Goal: Information Seeking & Learning: Learn about a topic

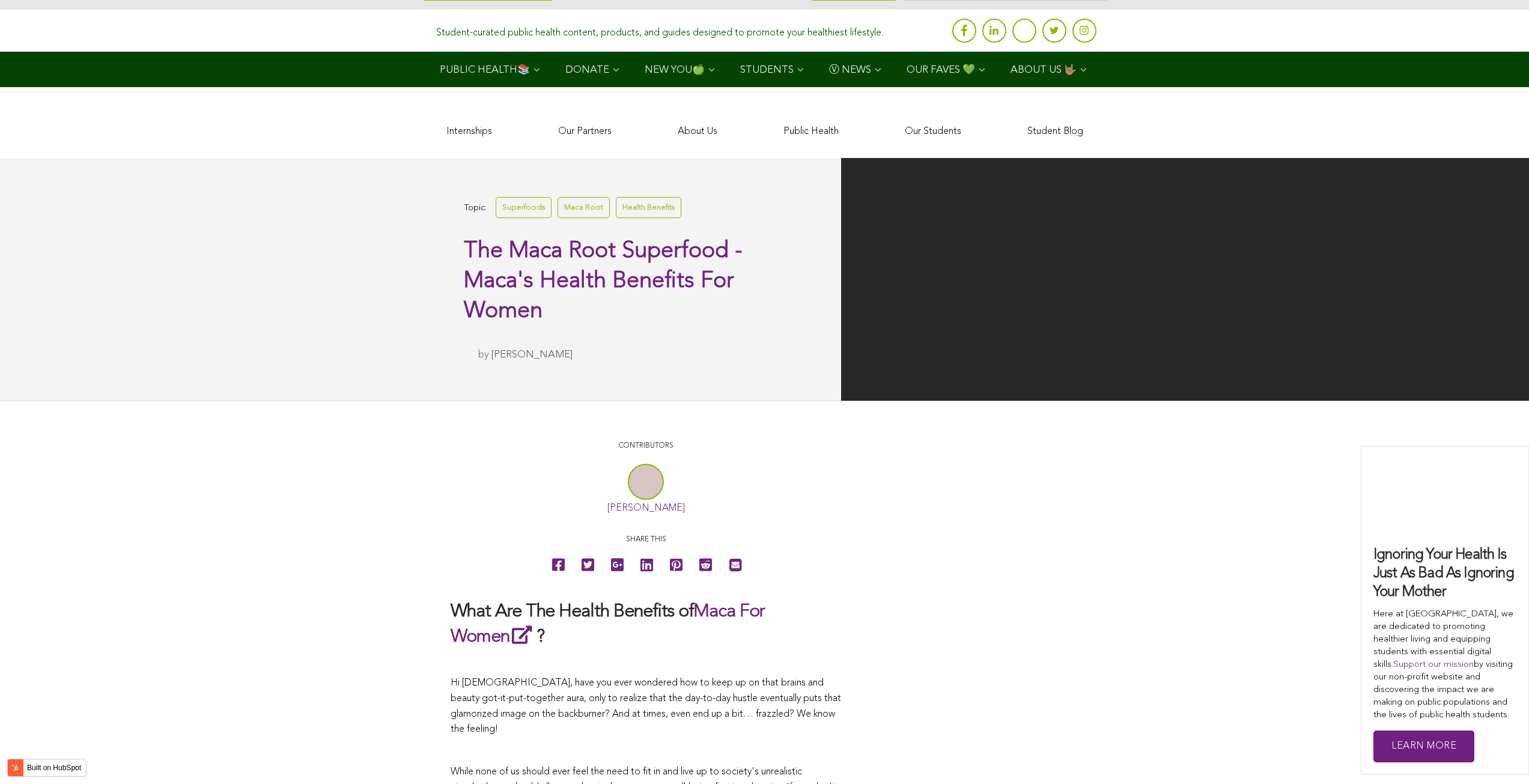
scroll to position [3648, 0]
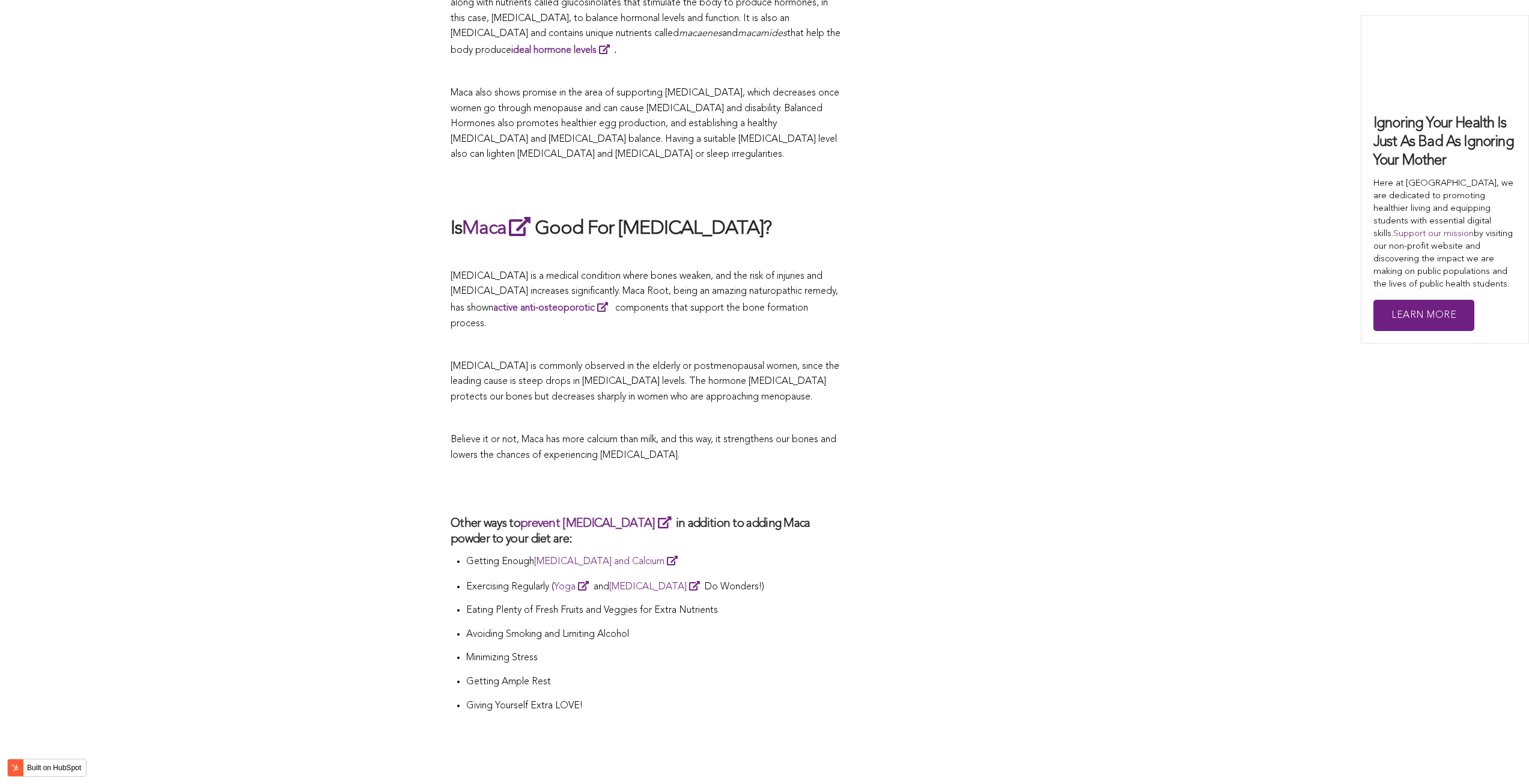
scroll to position [2867, 0]
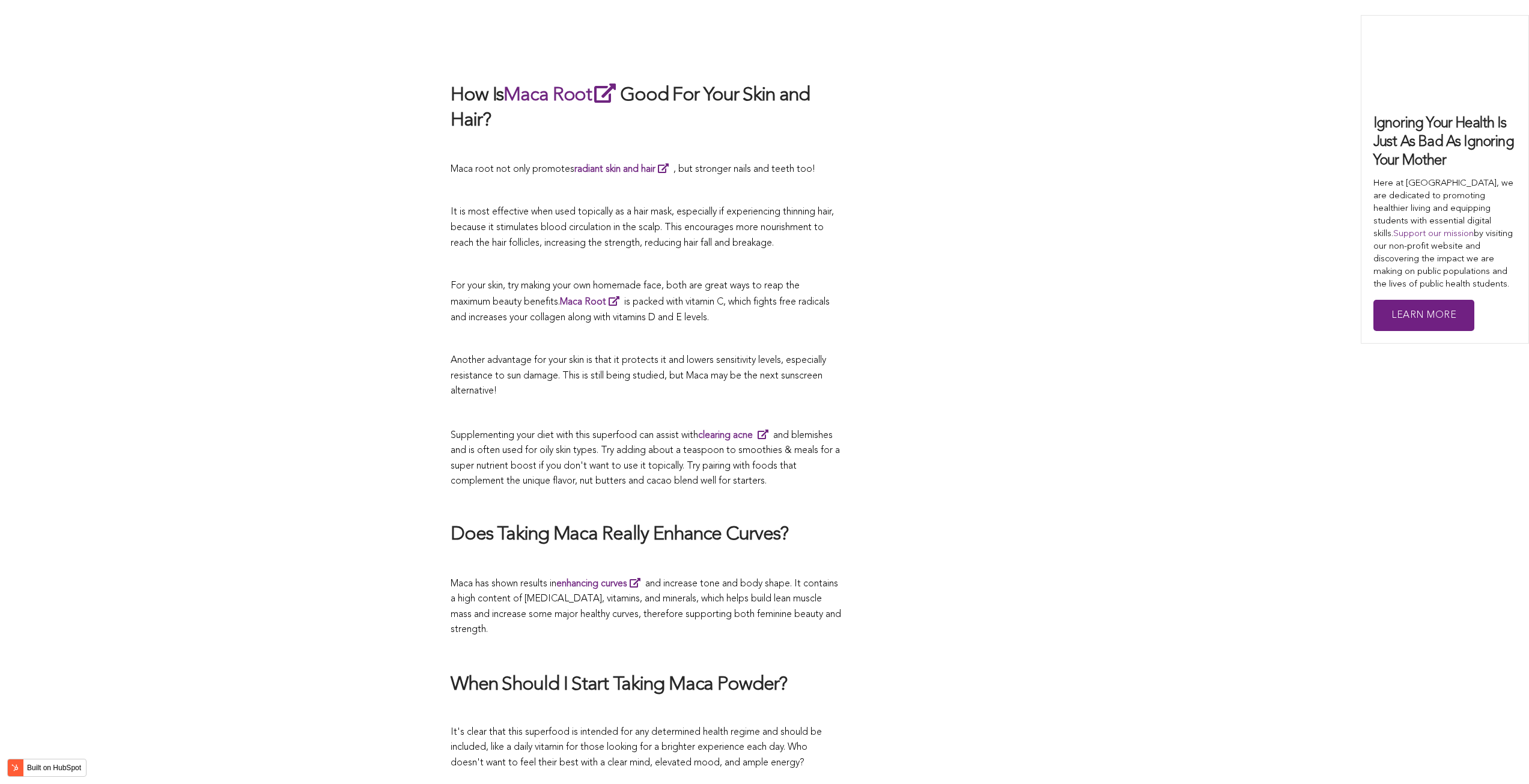
scroll to position [2563, 0]
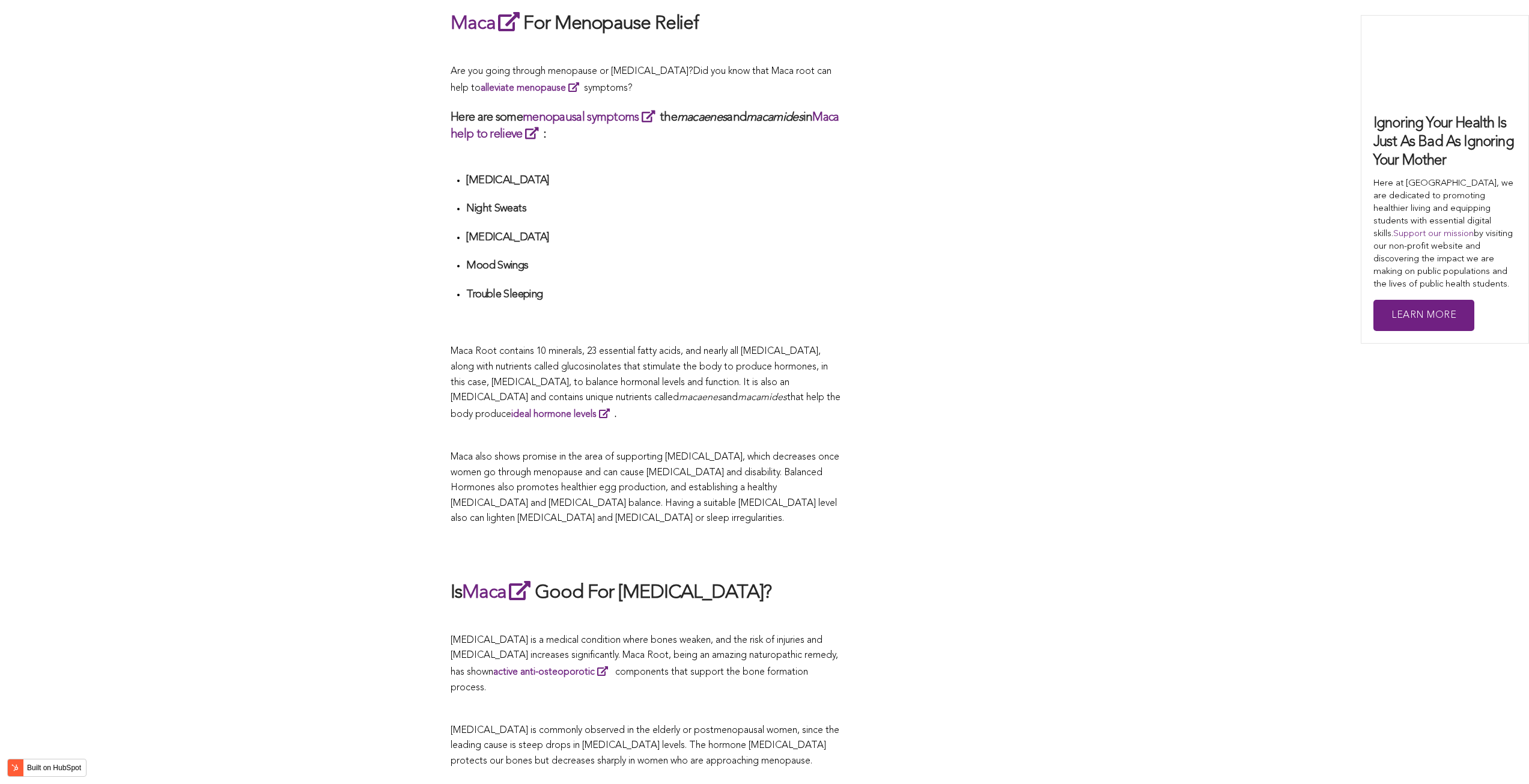
click at [814, 392] on p "Maca Root contains 10 minerals, 23 essential fatty acids, and nearly all [MEDIC…" at bounding box center [646, 383] width 391 height 78
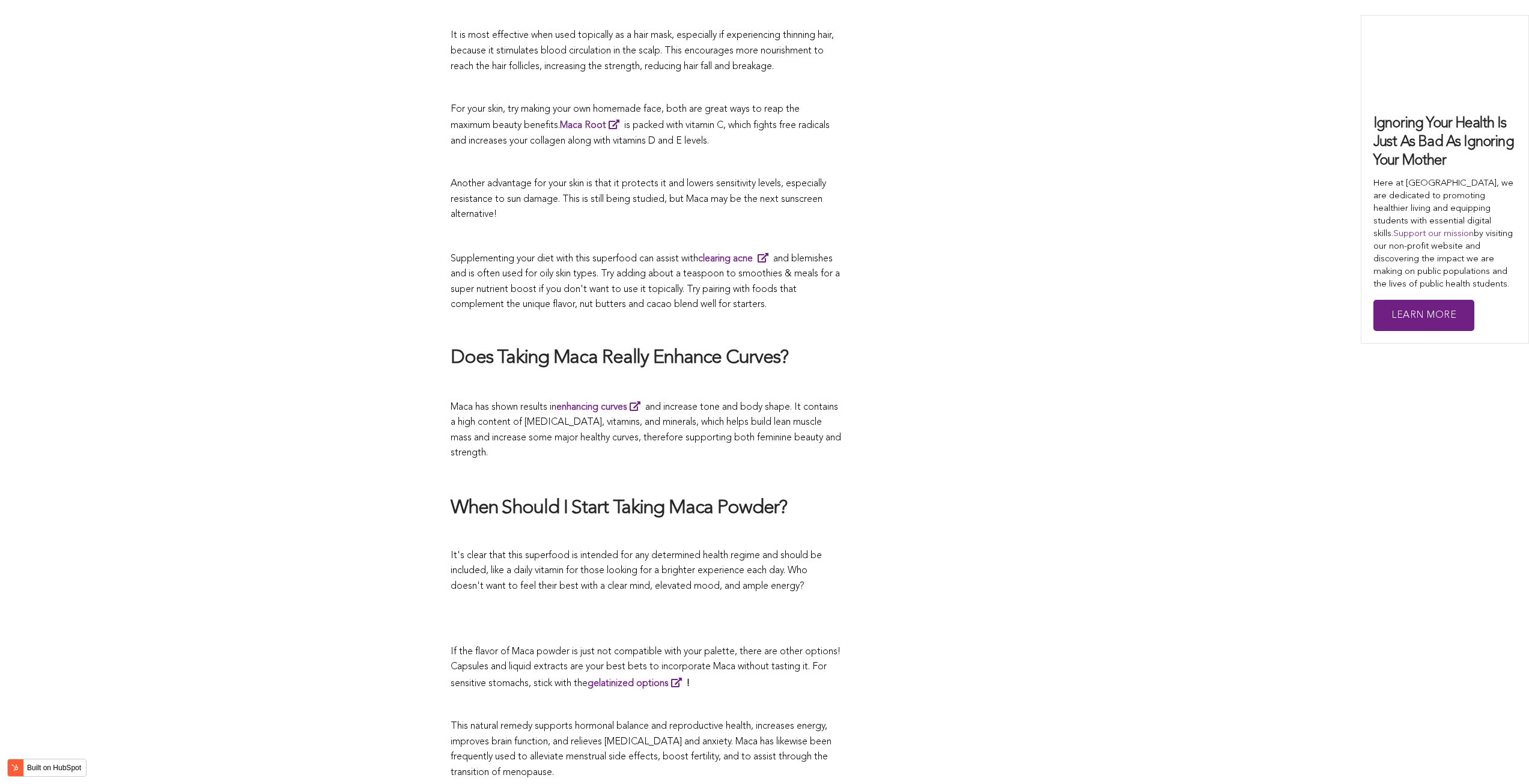
scroll to position [3945, 0]
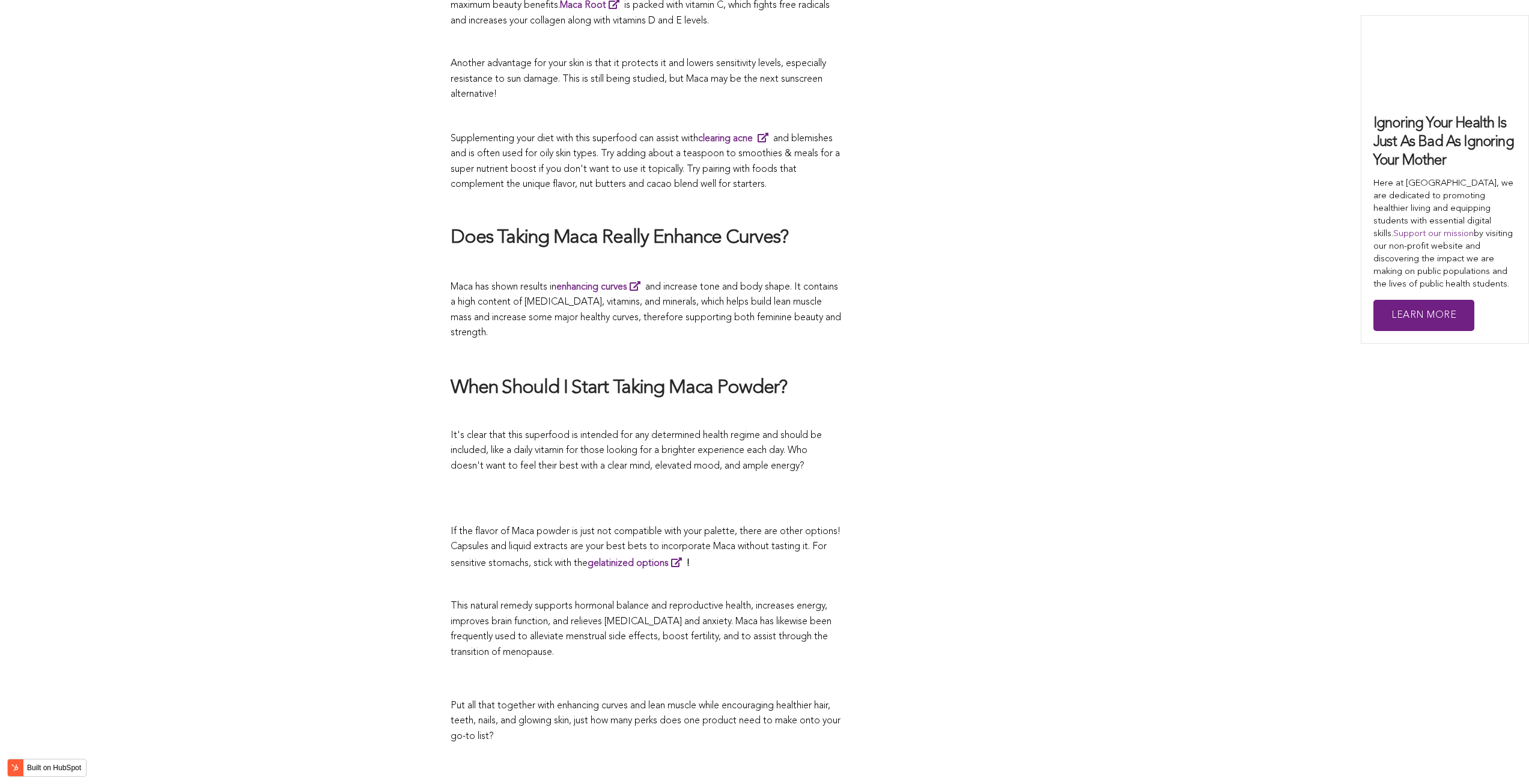
click at [593, 59] on span "Another advantage for your skin is that it protects it and lowers sensitivity l…" at bounding box center [638, 79] width 375 height 40
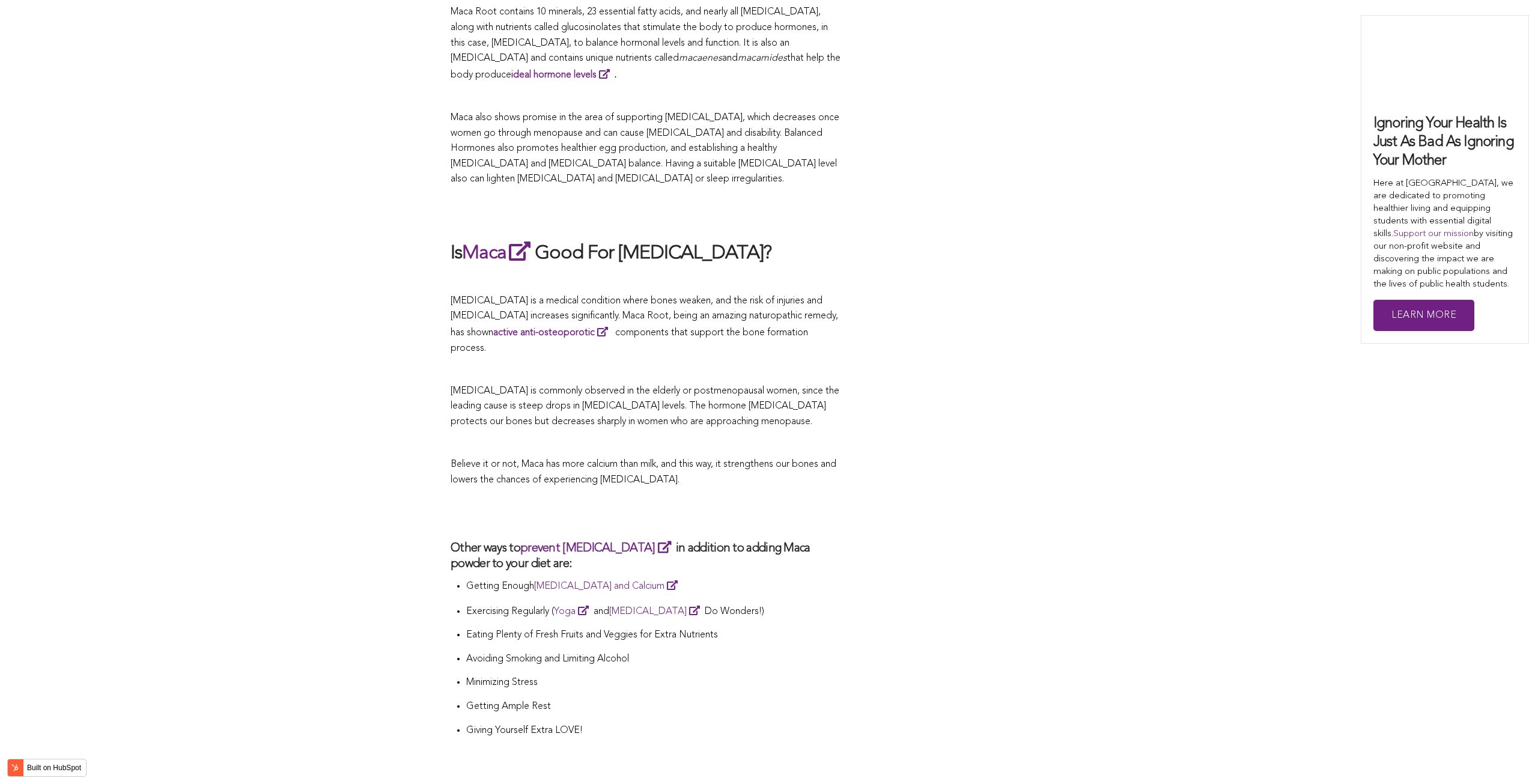
click at [651, 392] on span "[MEDICAL_DATA] is commonly observed in the elderly or postmenopausal women, sin…" at bounding box center [645, 407] width 389 height 40
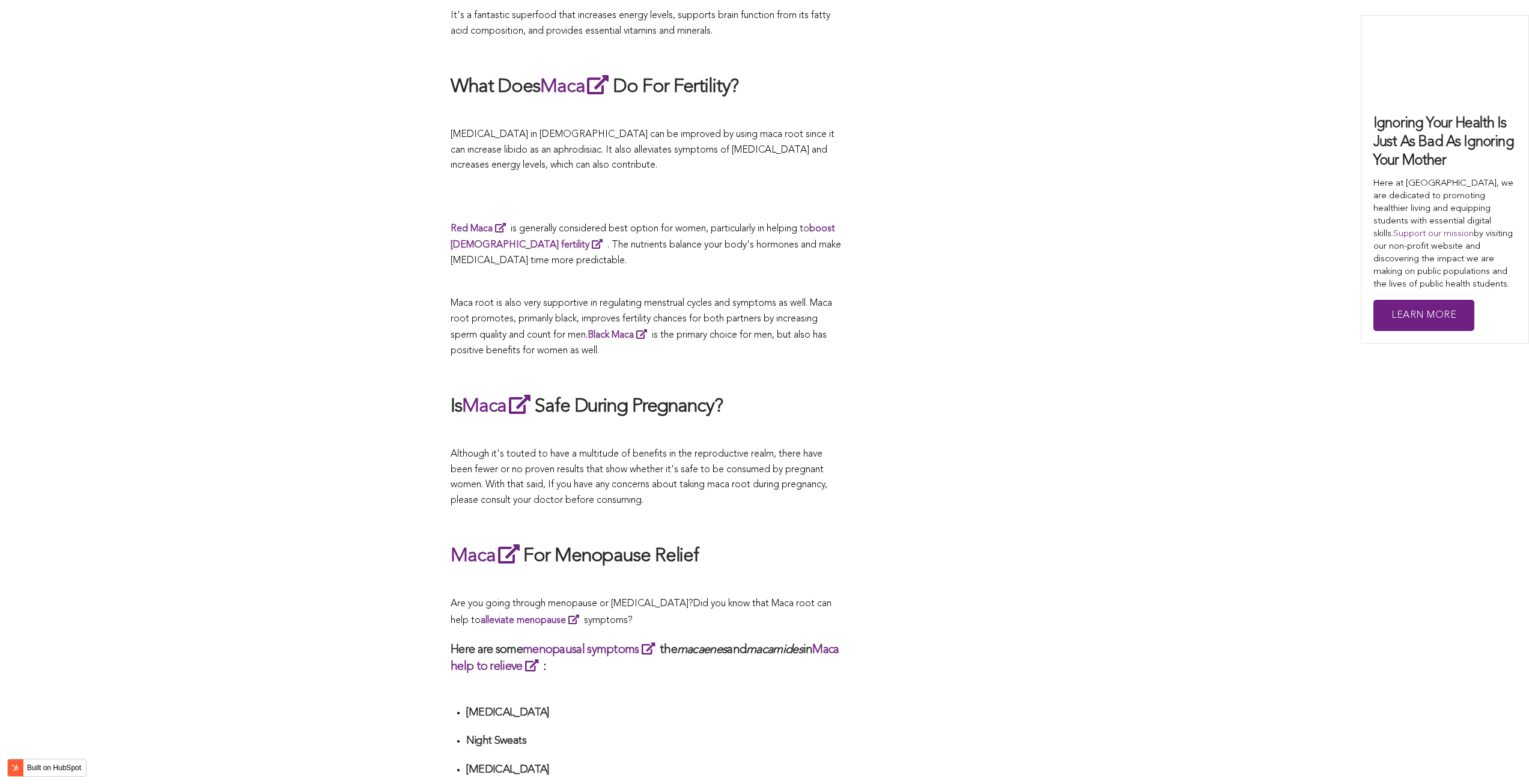
click at [631, 392] on h2 "Is Maca Safe During Pregnancy?" at bounding box center [646, 406] width 391 height 28
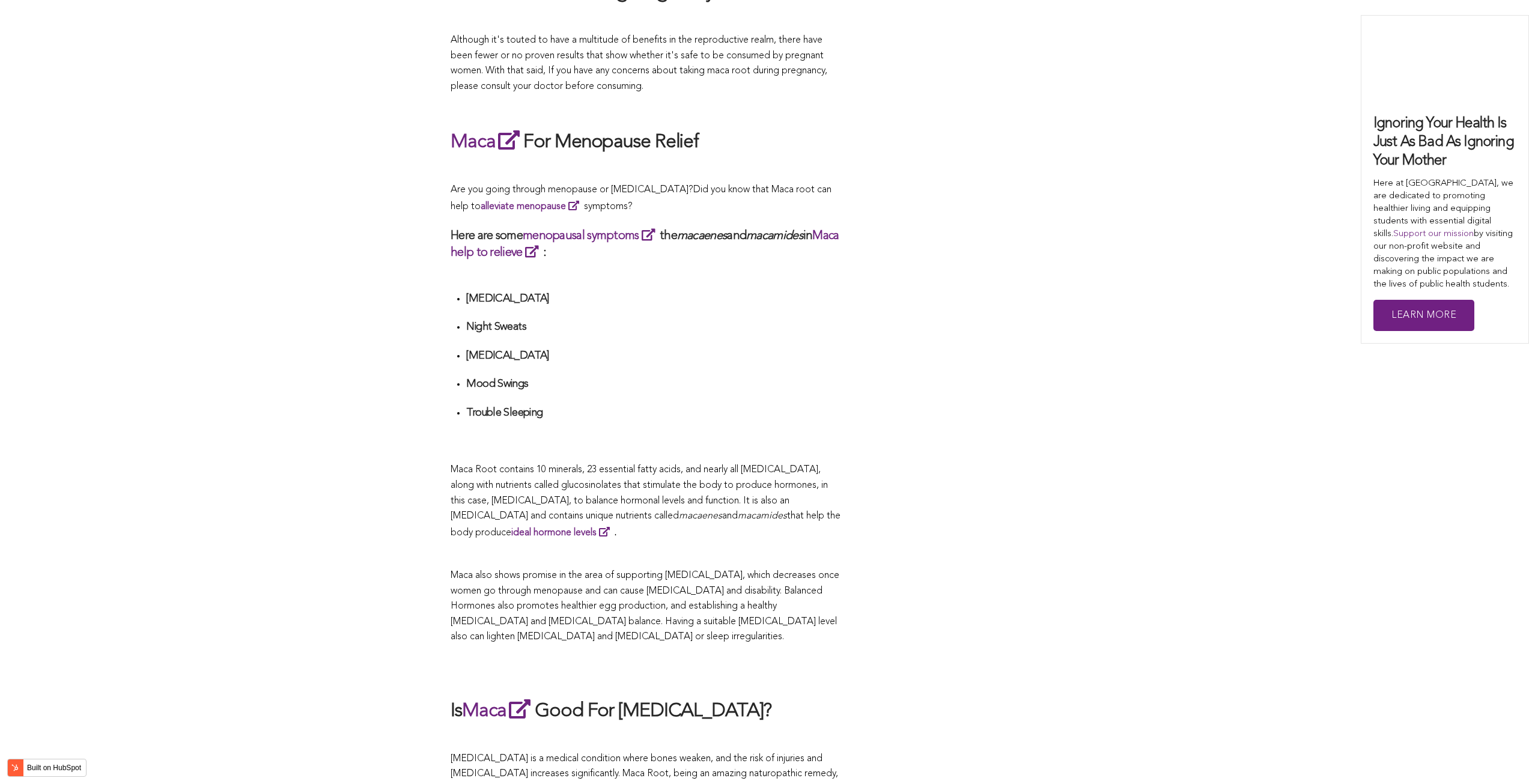
click at [630, 406] on h4 "Trouble Sleeping" at bounding box center [654, 413] width 375 height 13
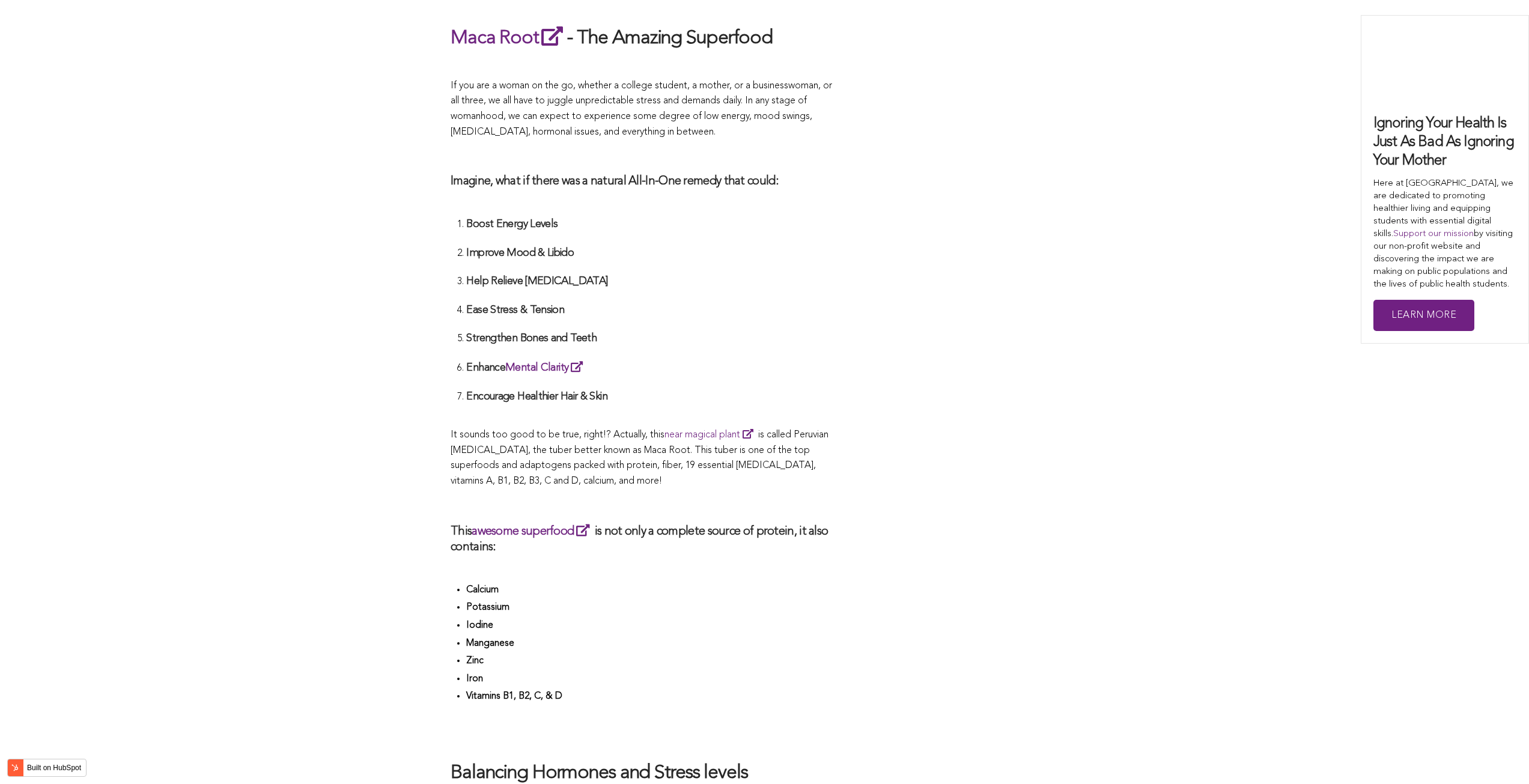
scroll to position [2956, 0]
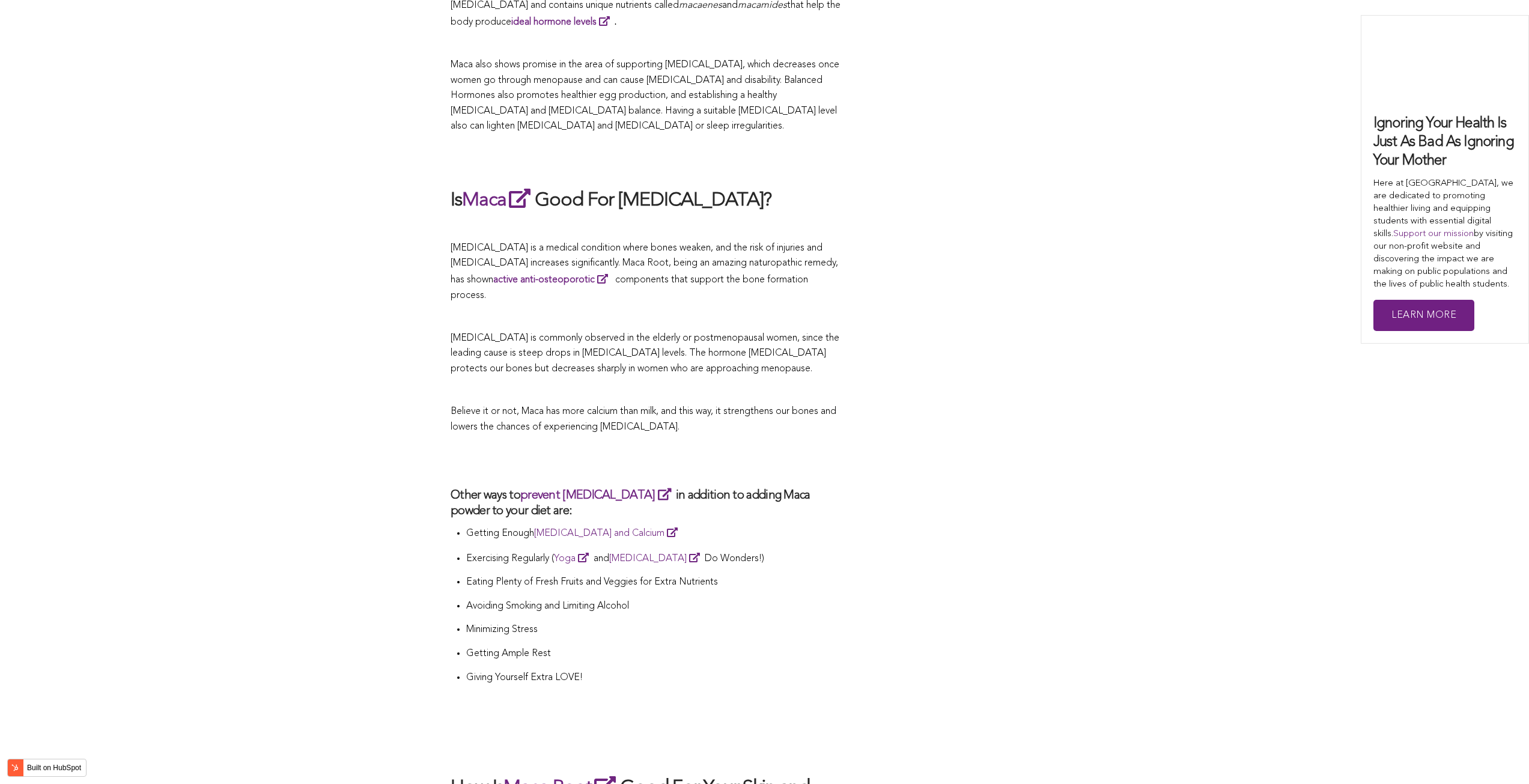
click at [782, 404] on p "Believe it or not, Maca has more calcium than milk, and this way, it strengthen…" at bounding box center [646, 419] width 391 height 31
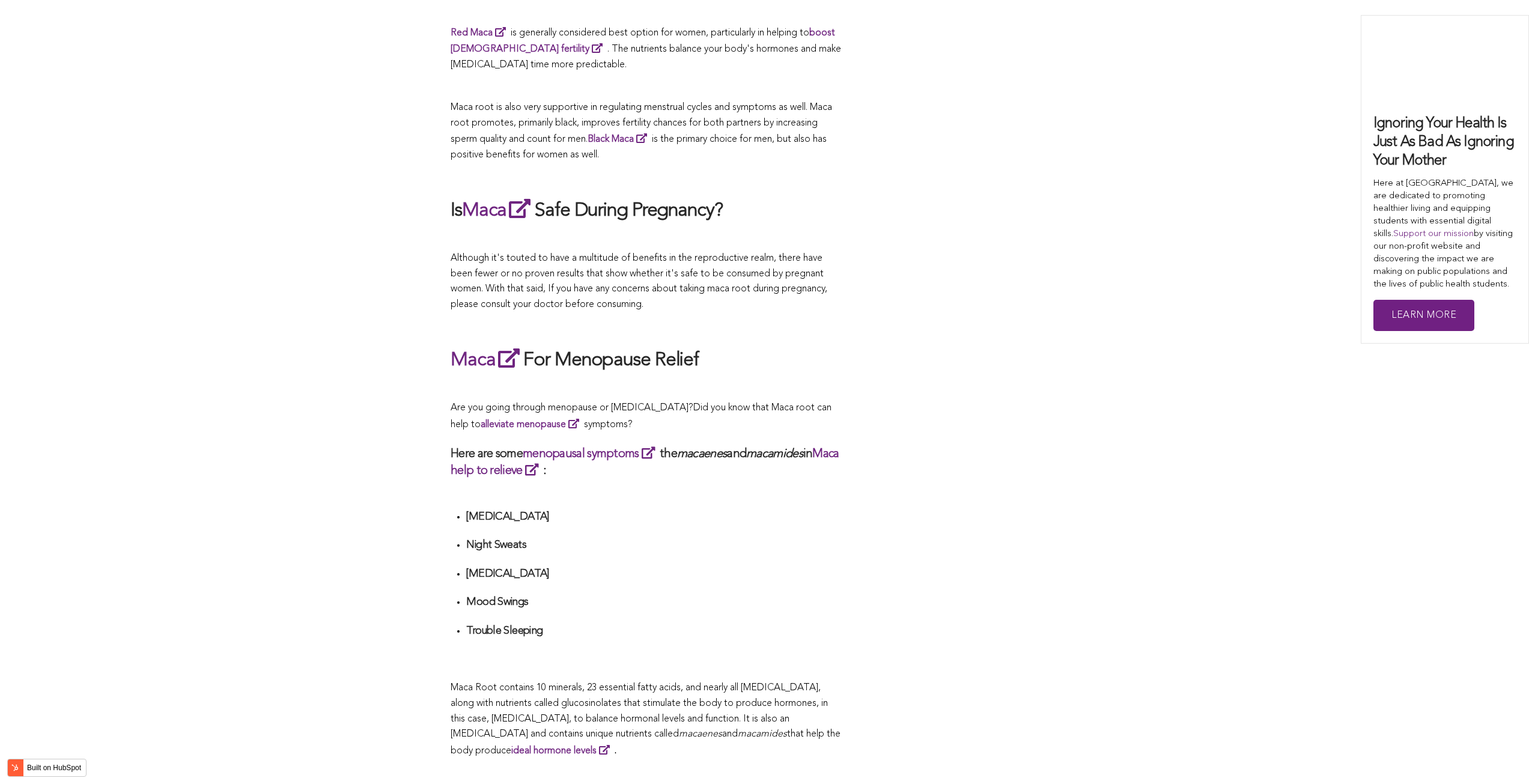
click at [860, 392] on div "CONTRIBUTORS [PERSON_NAME] Share this What Are The Health Benefits of Maca For …" at bounding box center [765, 398] width 628 height 4249
click at [596, 690] on span "Maca Root contains 10 minerals, 23 essential fatty acids, and nearly all [MEDIC…" at bounding box center [639, 711] width 377 height 56
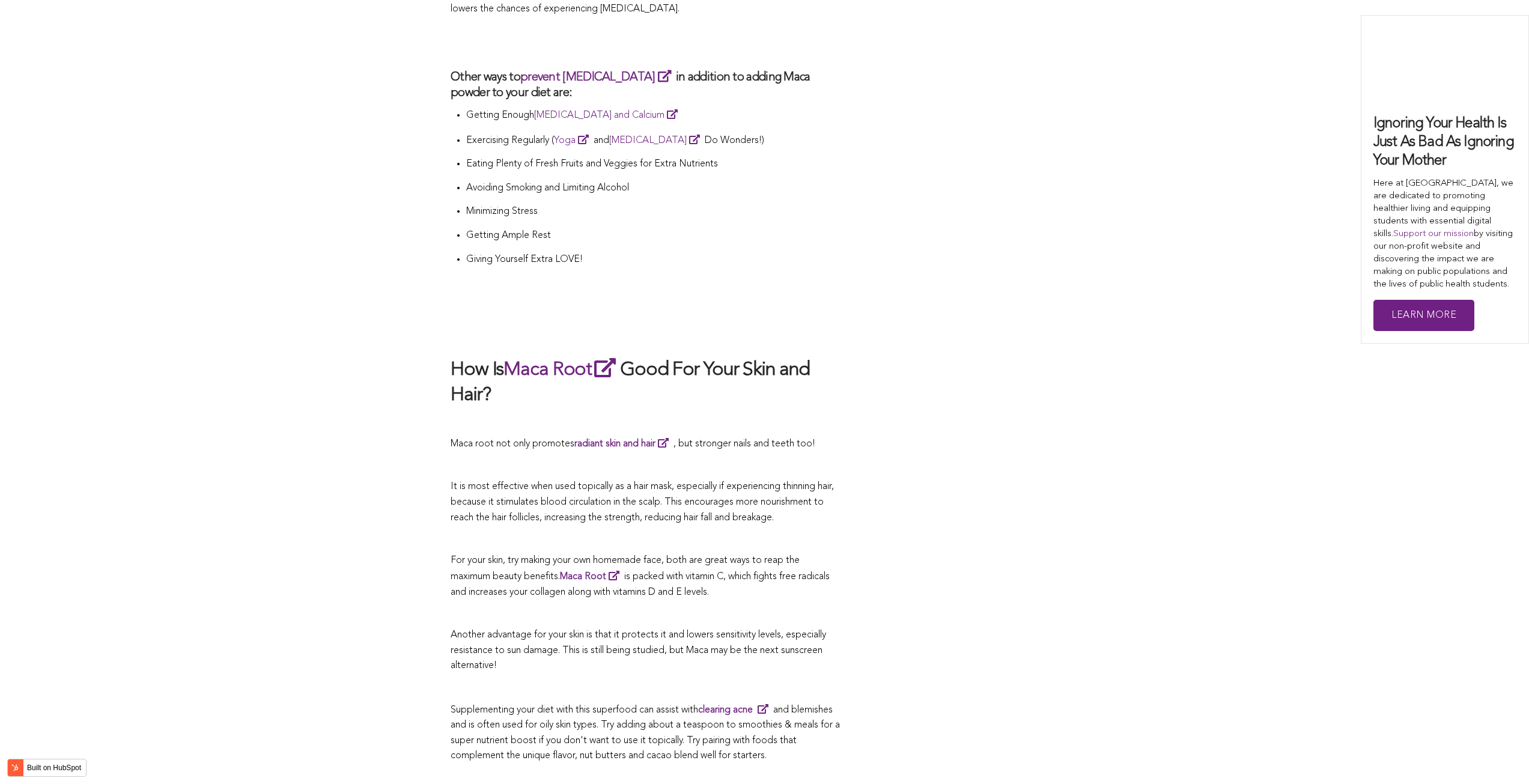
scroll to position [2163, 0]
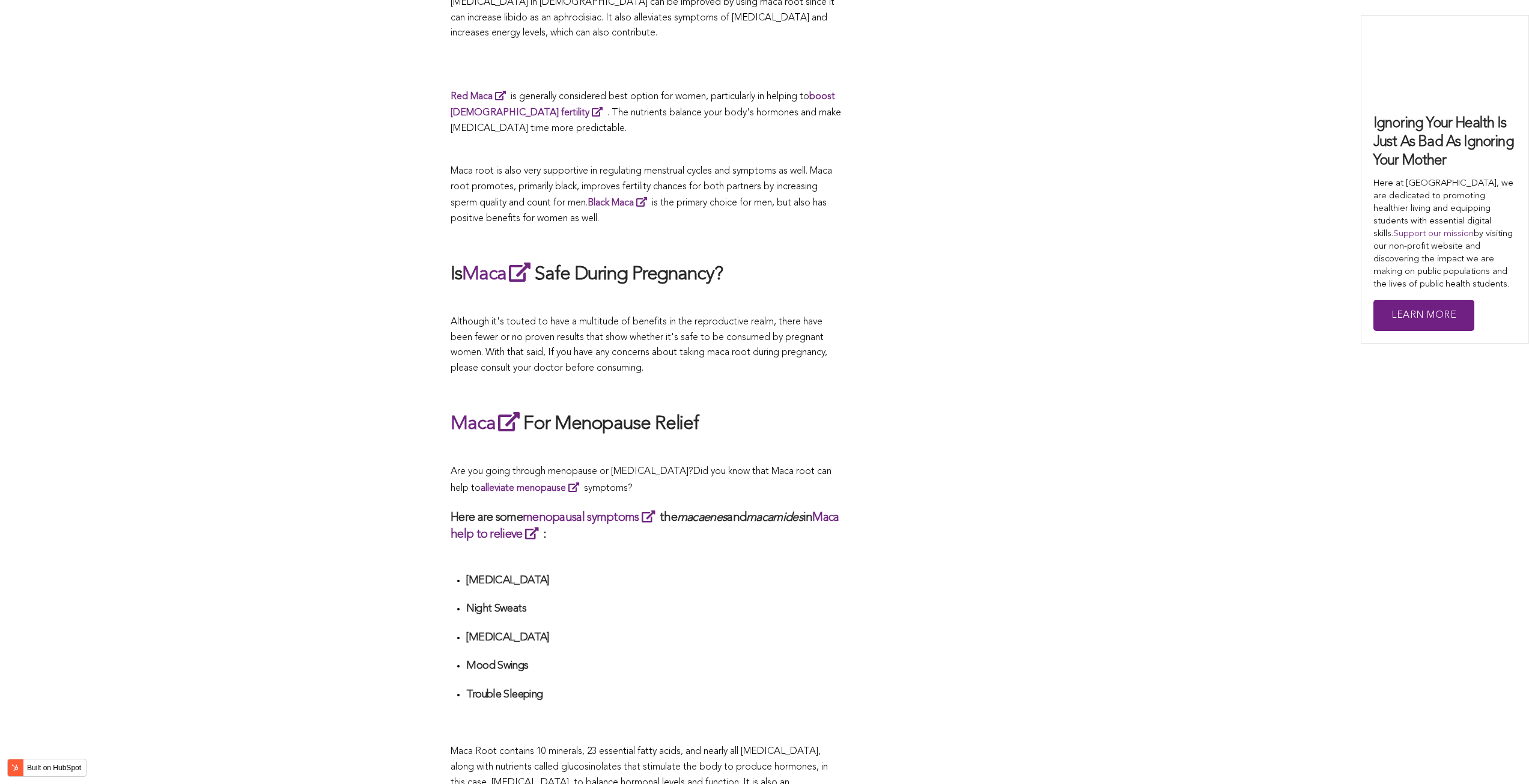
click at [678, 392] on span "What Are The Health Benefits of Maca For Women ? Hi [DEMOGRAPHIC_DATA], have yo…" at bounding box center [646, 542] width 391 height 4090
